Goal: Contribute content

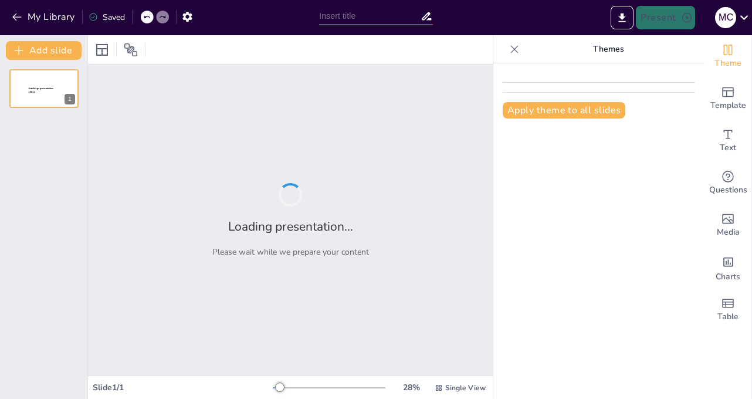
type input "Donem nova vida als materials"
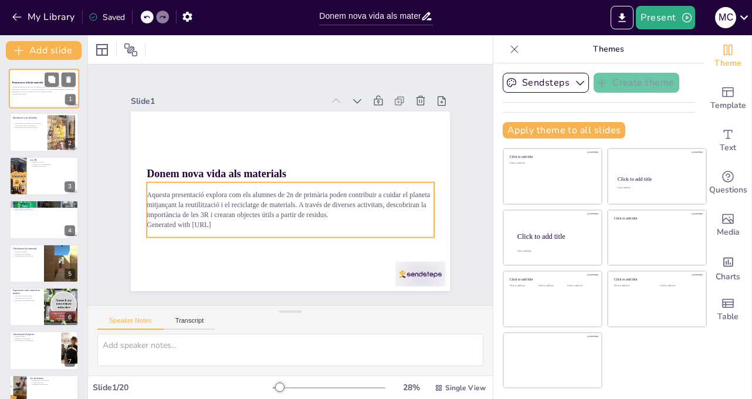
click at [43, 89] on p "Aquesta presentació explora com els alumnes de 2n de primària poden contribuir …" at bounding box center [43, 89] width 63 height 6
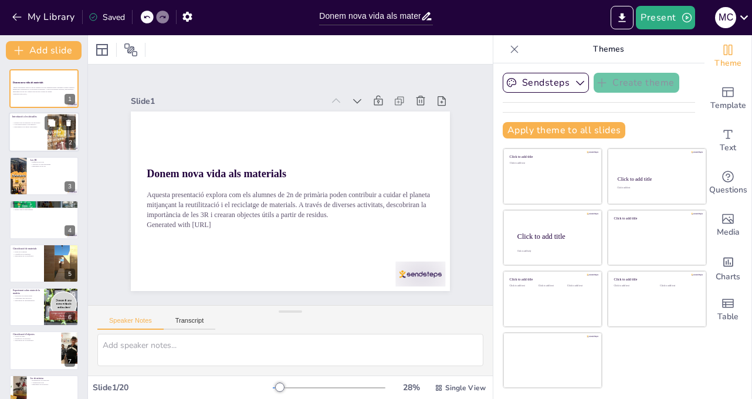
click at [26, 135] on div at bounding box center [44, 133] width 70 height 40
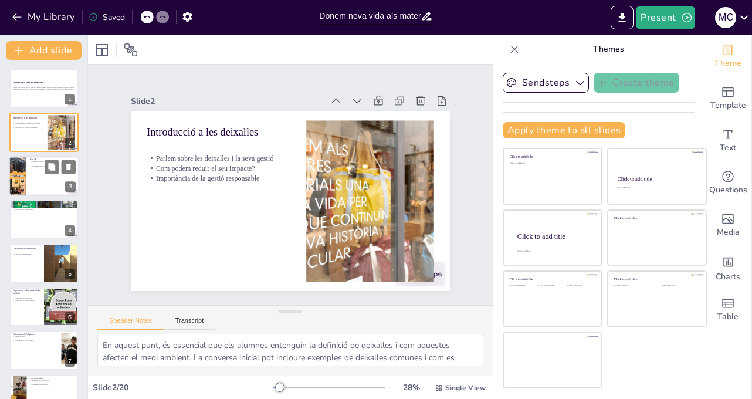
click at [40, 187] on div at bounding box center [44, 176] width 70 height 40
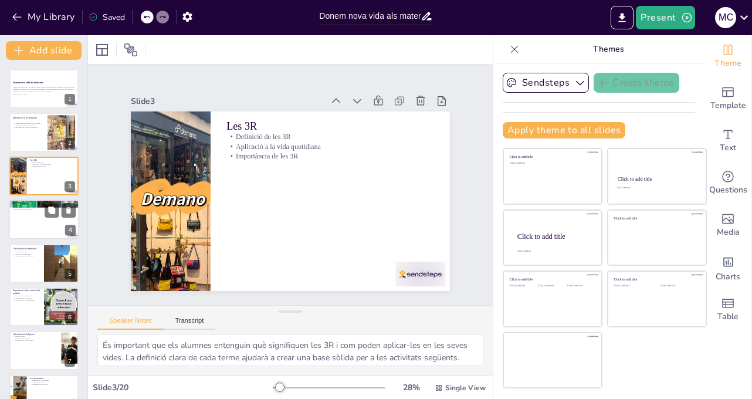
click at [36, 209] on p "Relació amb el medi ambient" at bounding box center [43, 210] width 63 height 2
type textarea "És important que els alumnes reconeguin les fonts d'energia naturals, com el so…"
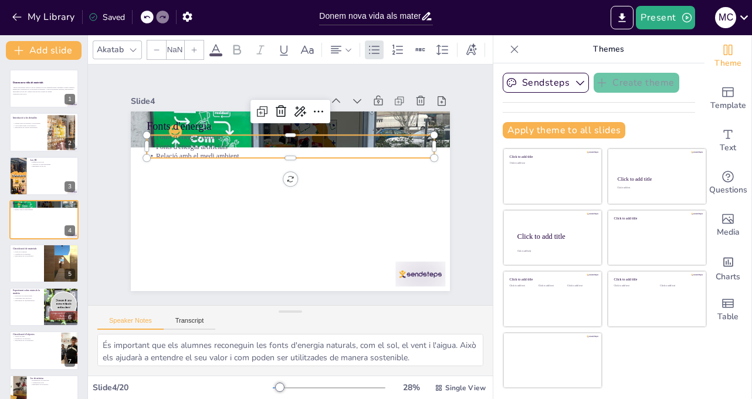
type input "32"
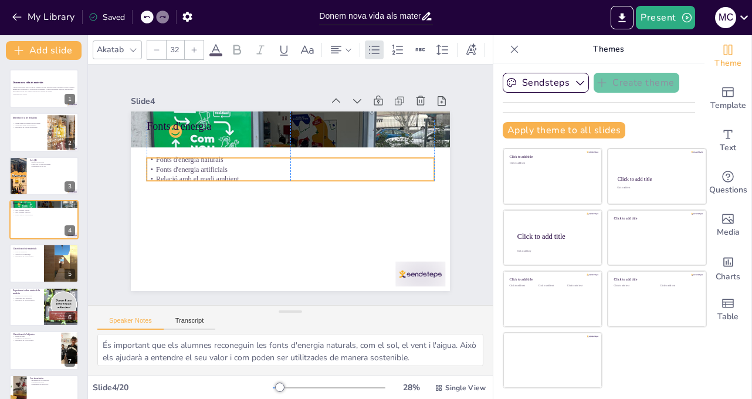
drag, startPoint x: 197, startPoint y: 141, endPoint x: 197, endPoint y: 163, distance: 21.7
click at [197, 163] on p "Fonts d'energia artificials" at bounding box center [278, 194] width 177 height 238
drag, startPoint x: 286, startPoint y: 181, endPoint x: 285, endPoint y: 195, distance: 14.1
click at [285, 195] on div at bounding box center [290, 185] width 266 height 126
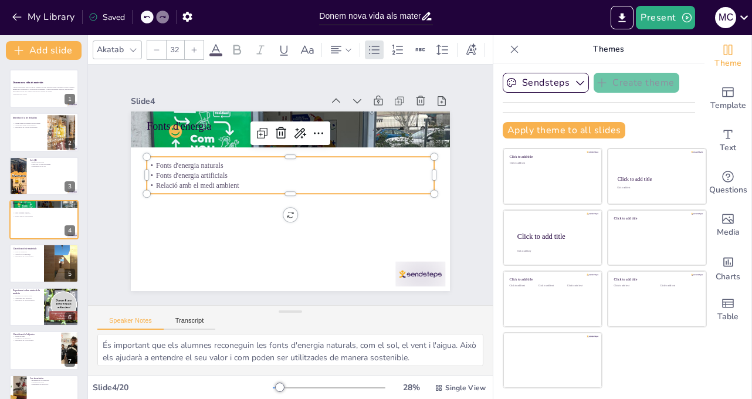
click at [262, 226] on div at bounding box center [304, 177] width 315 height 366
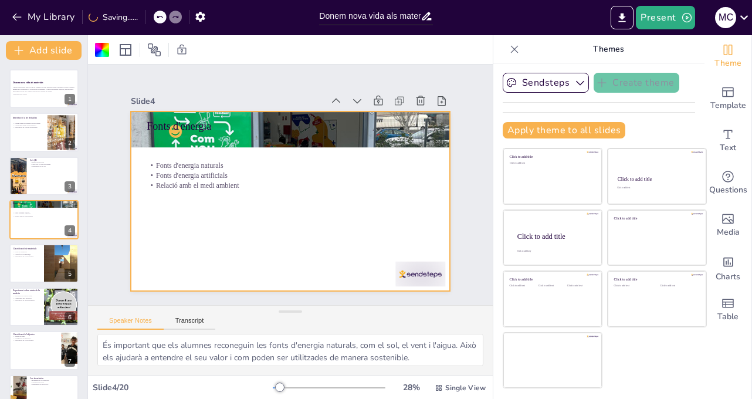
click at [59, 254] on div at bounding box center [60, 254] width 31 height 14
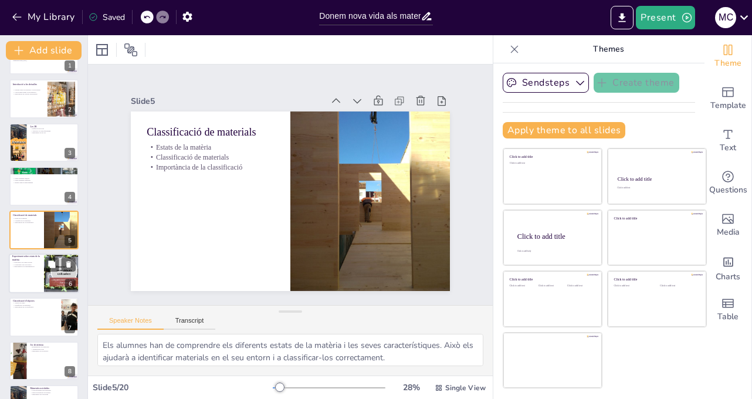
click at [33, 282] on div at bounding box center [44, 274] width 70 height 40
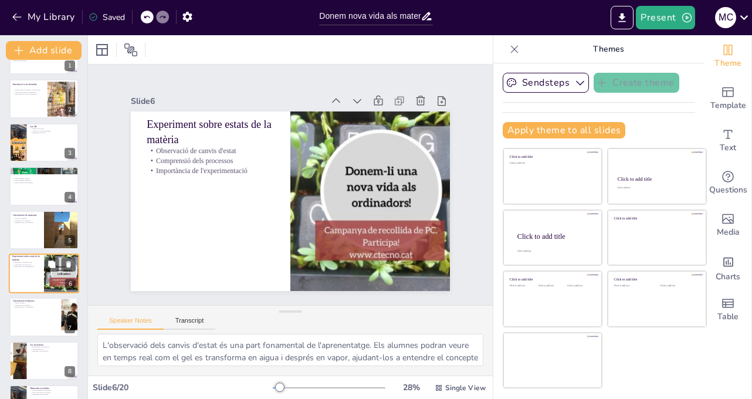
scroll to position [77, 0]
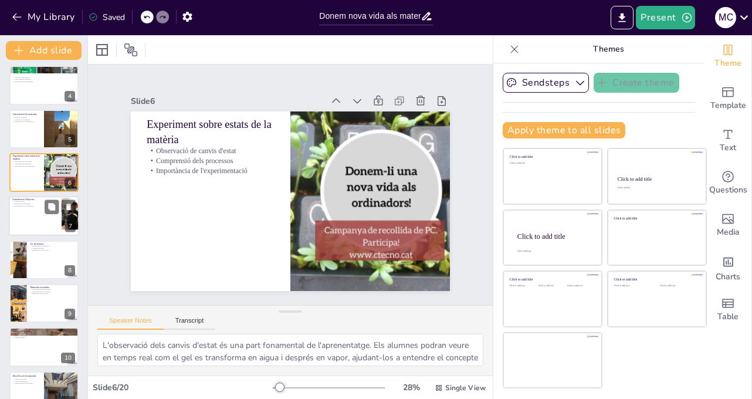
click at [31, 217] on div at bounding box center [44, 217] width 70 height 40
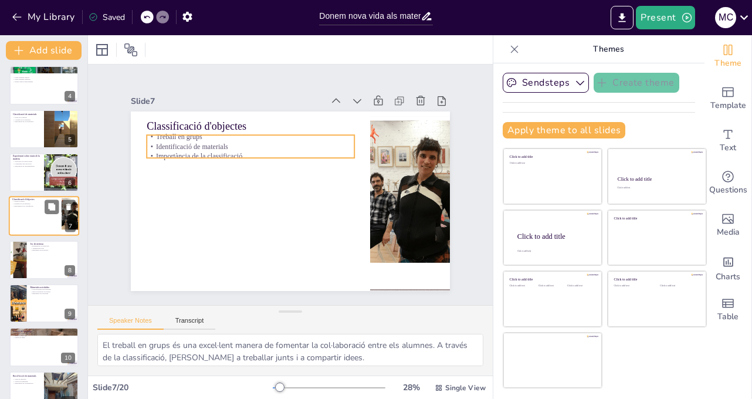
scroll to position [121, 0]
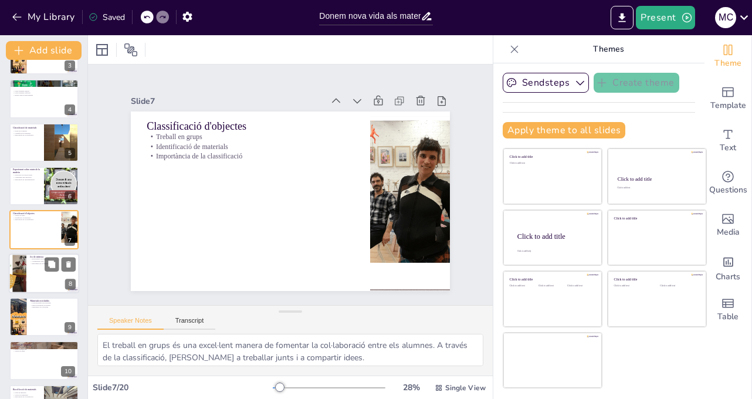
click at [58, 288] on div at bounding box center [44, 274] width 70 height 40
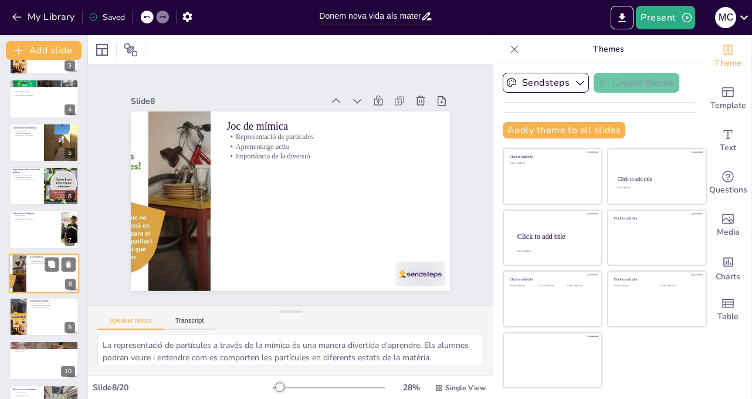
scroll to position [164, 0]
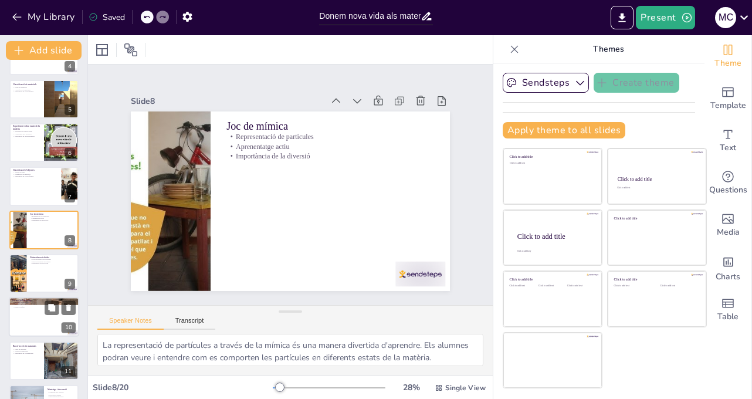
click at [49, 330] on div at bounding box center [44, 318] width 70 height 40
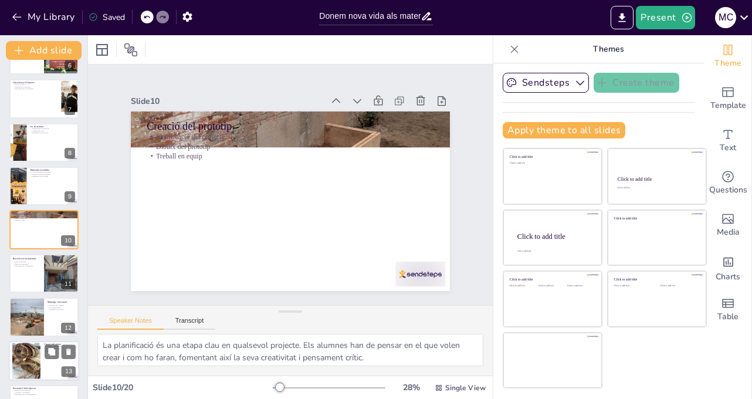
scroll to position [548, 0]
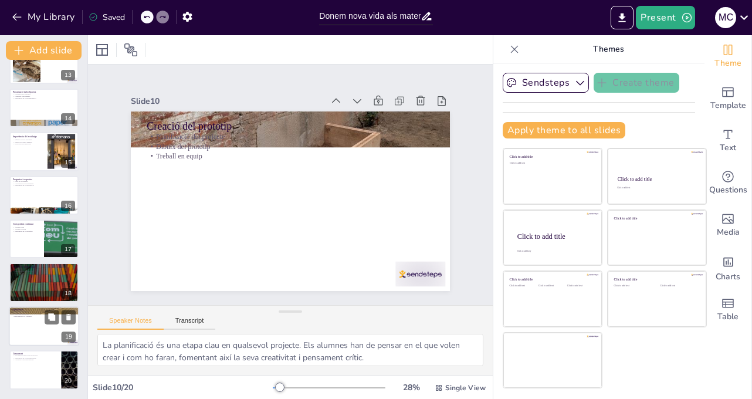
click at [46, 308] on p "Agraïments" at bounding box center [43, 310] width 63 height 4
type textarea "Apreciar la participació dels alumnes és fonamental. El seu entusiasme i compro…"
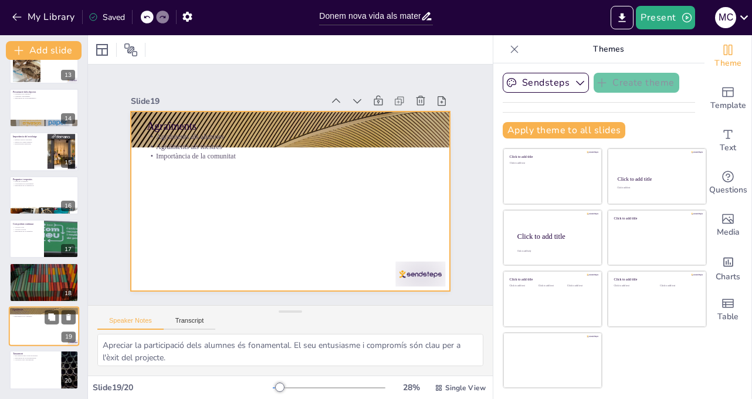
click at [41, 335] on div at bounding box center [44, 326] width 70 height 40
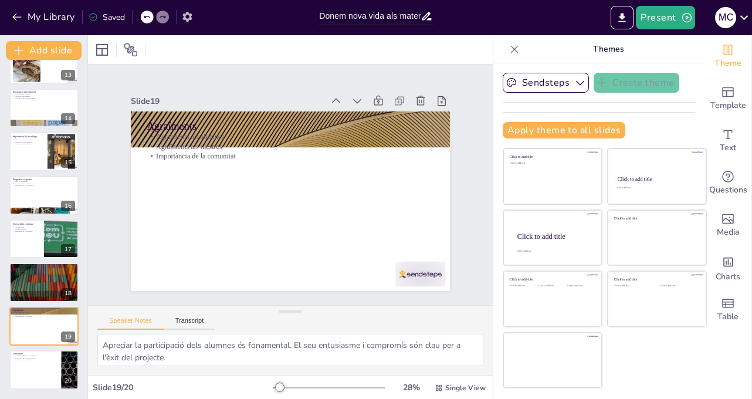
click at [190, 21] on icon "button" at bounding box center [187, 17] width 12 height 12
click at [23, 18] on button "My Library" at bounding box center [44, 17] width 71 height 19
